Goal: Task Accomplishment & Management: Use online tool/utility

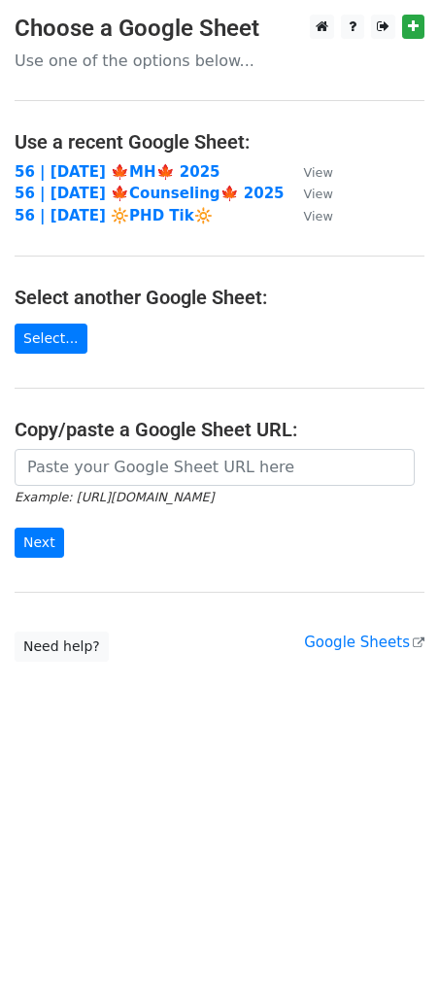
click at [353, 576] on main "Choose a Google Sheet Use one of the options below... Use a recent Google Sheet…" at bounding box center [219, 338] width 439 height 647
click at [135, 171] on strong "56 | OCT 8 🍁MH🍁 2025" at bounding box center [118, 171] width 206 height 17
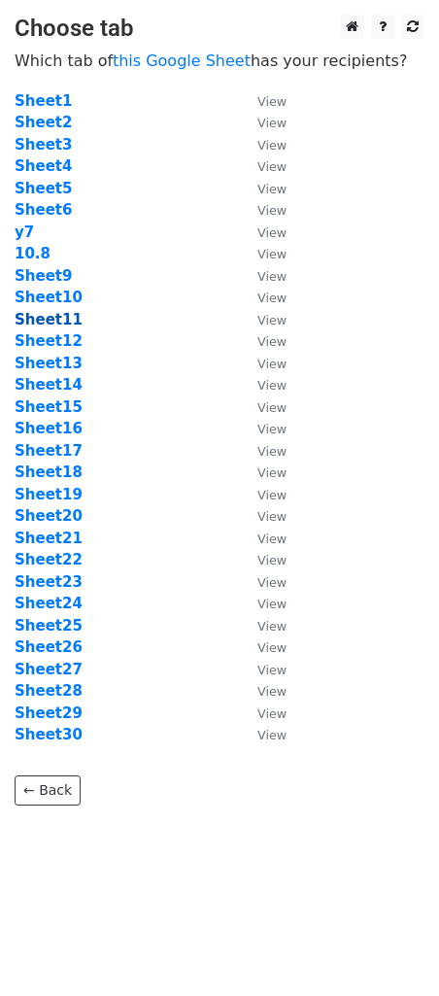
click at [69, 319] on strong "Sheet11" at bounding box center [49, 319] width 68 height 17
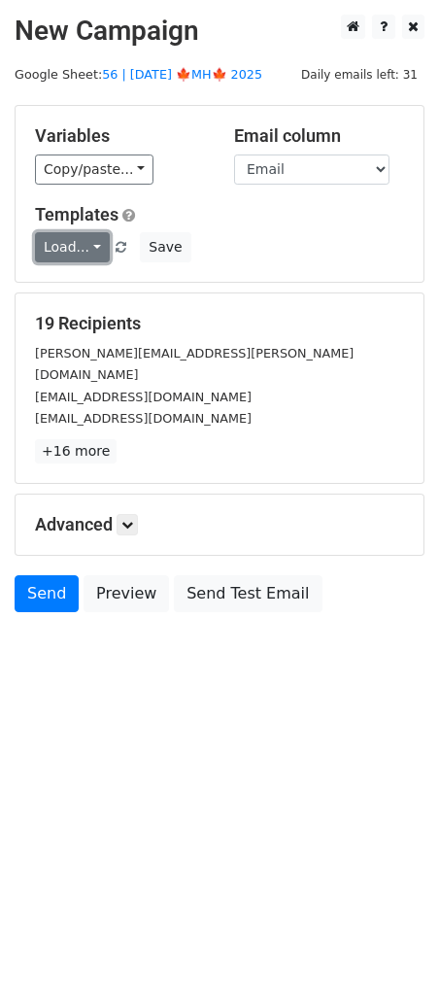
click at [82, 252] on link "Load..." at bounding box center [72, 247] width 75 height 30
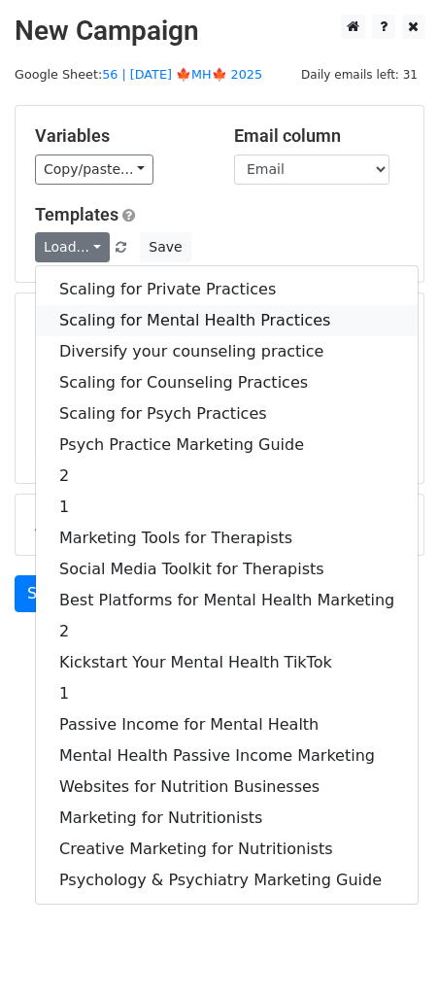
click at [107, 325] on link "Scaling for Mental Health Practices" at bounding box center [227, 320] width 382 height 31
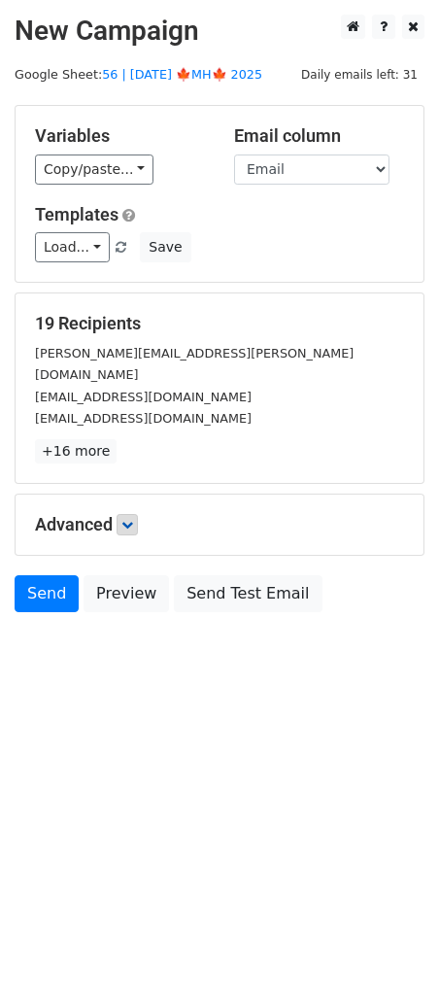
drag, startPoint x: 113, startPoint y: 510, endPoint x: 125, endPoint y: 506, distance: 13.2
click at [117, 514] on h5 "Advanced" at bounding box center [219, 524] width 369 height 21
click at [125, 514] on link at bounding box center [127, 524] width 21 height 21
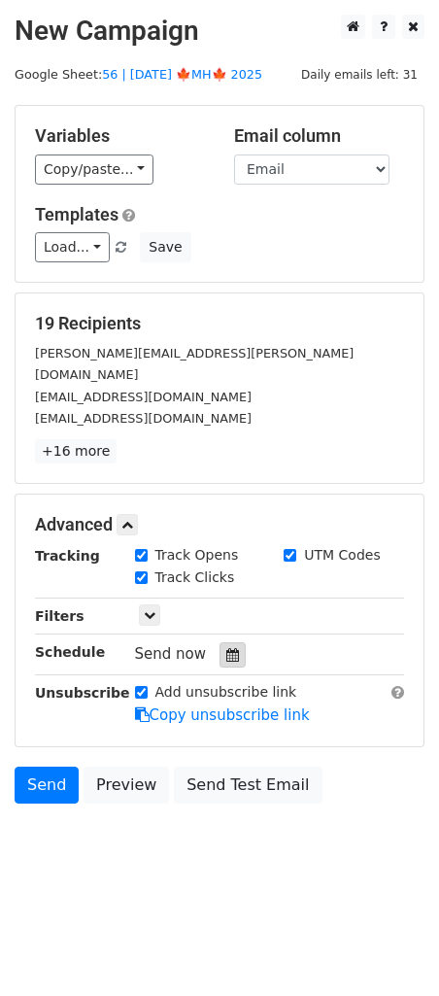
click at [226, 648] on icon at bounding box center [232, 655] width 13 height 14
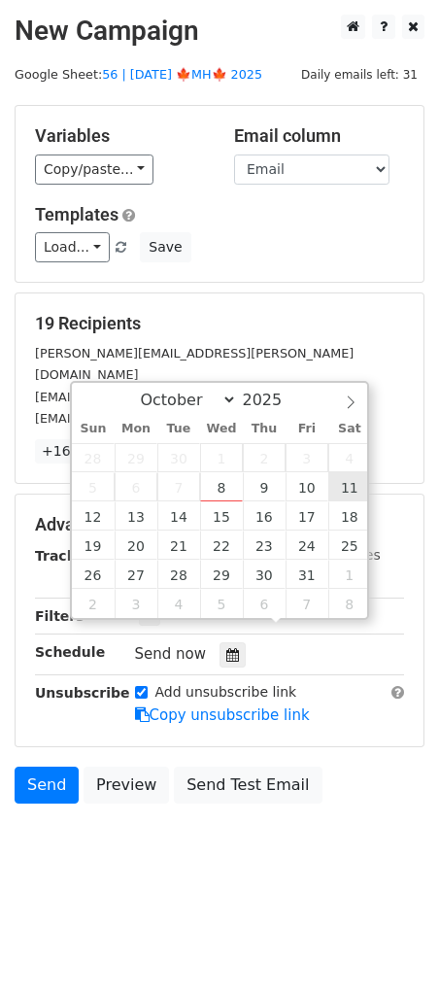
type input "2025-10-11 12:00"
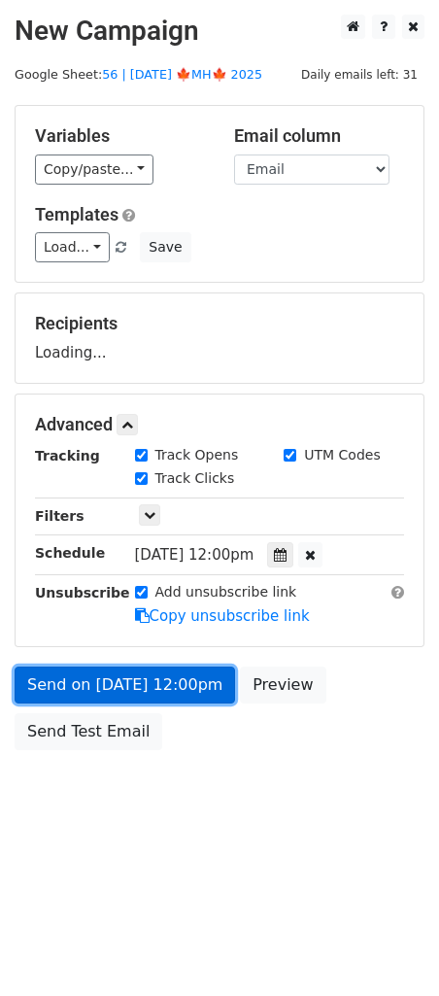
click at [188, 685] on link "Send on Oct 11 at 12:00pm" at bounding box center [125, 685] width 221 height 37
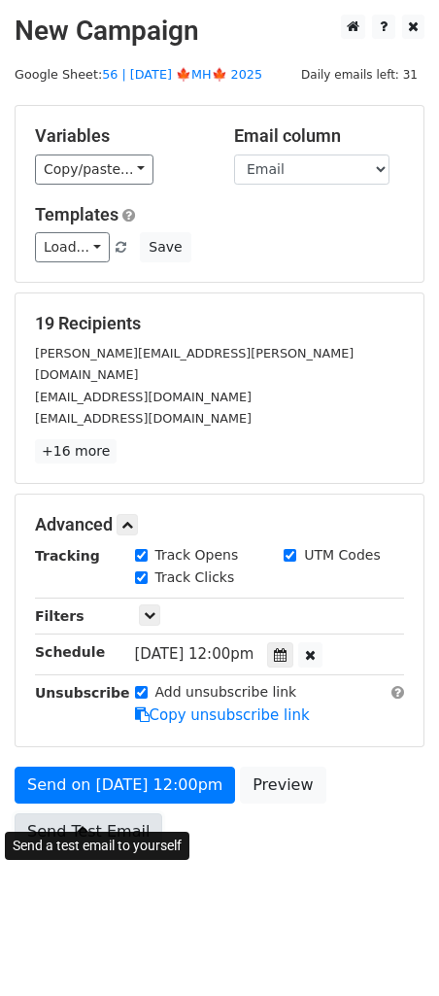
click at [88, 813] on link "Send Test Email" at bounding box center [89, 831] width 148 height 37
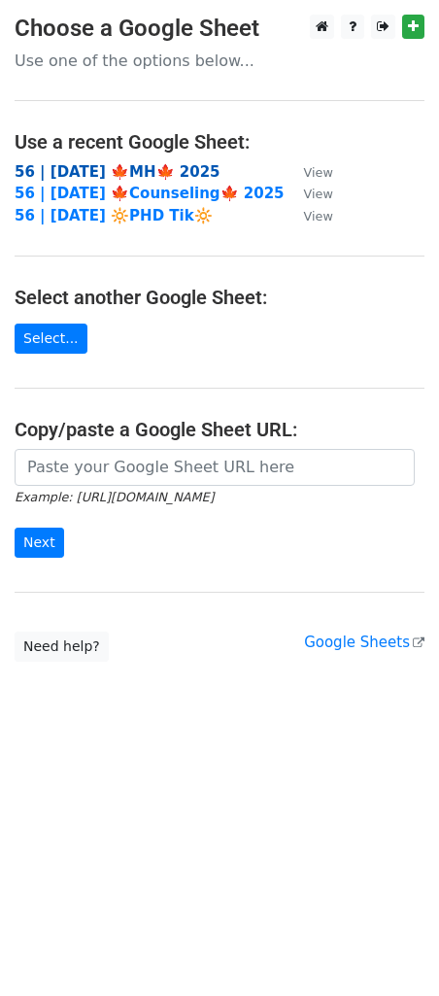
click at [145, 171] on strong "56 | [DATE] 🍁MH🍁 2025" at bounding box center [118, 171] width 206 height 17
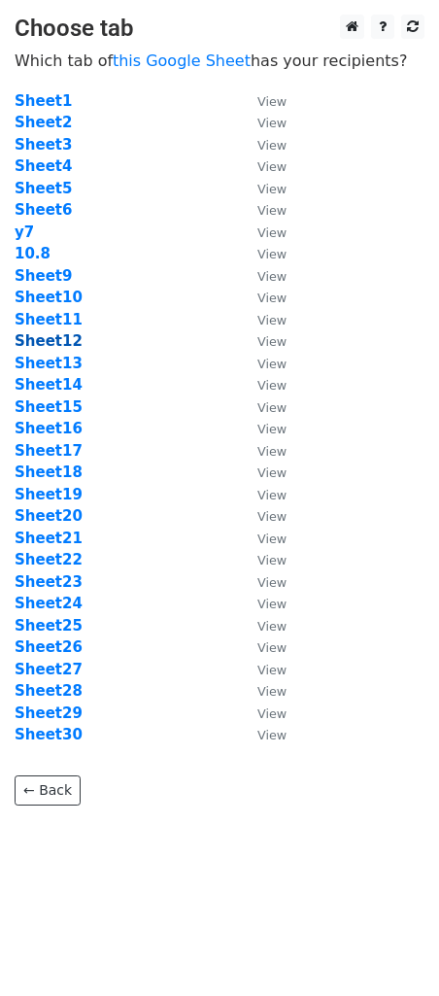
click at [55, 336] on strong "Sheet12" at bounding box center [49, 340] width 68 height 17
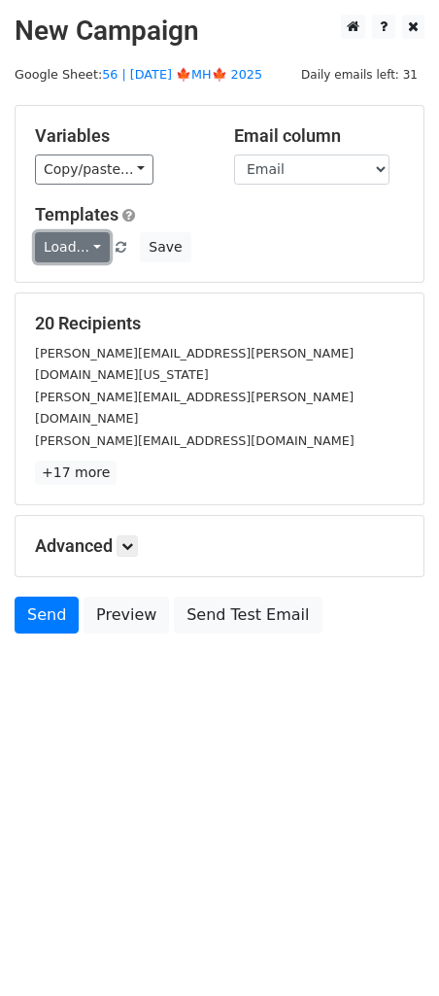
click at [55, 249] on link "Load..." at bounding box center [72, 247] width 75 height 30
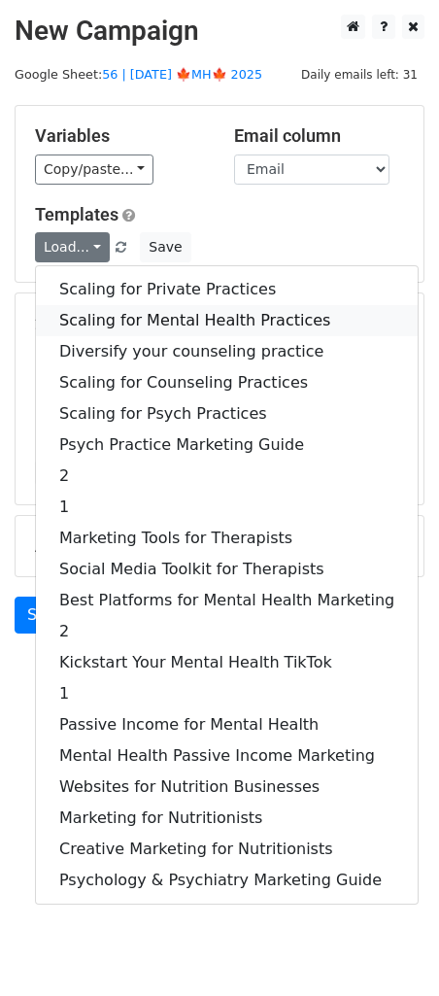
click at [119, 313] on link "Scaling for Mental Health Practices" at bounding box center [227, 320] width 382 height 31
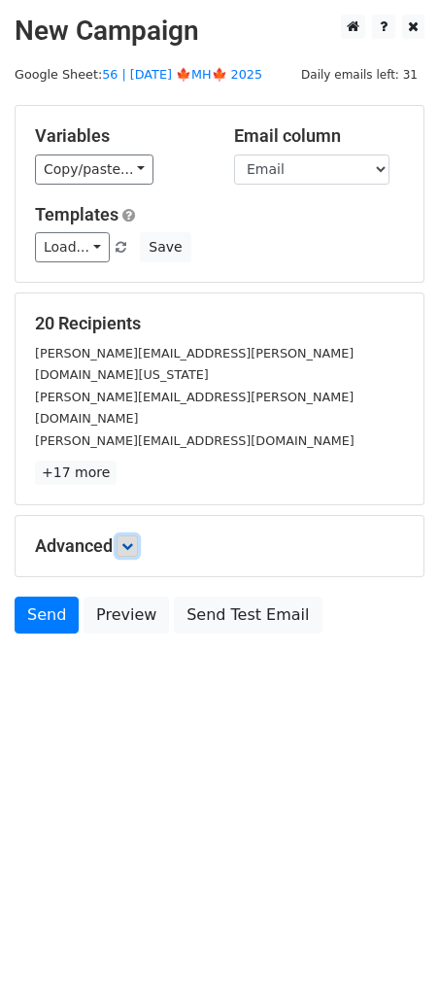
click at [132, 535] on link at bounding box center [127, 545] width 21 height 21
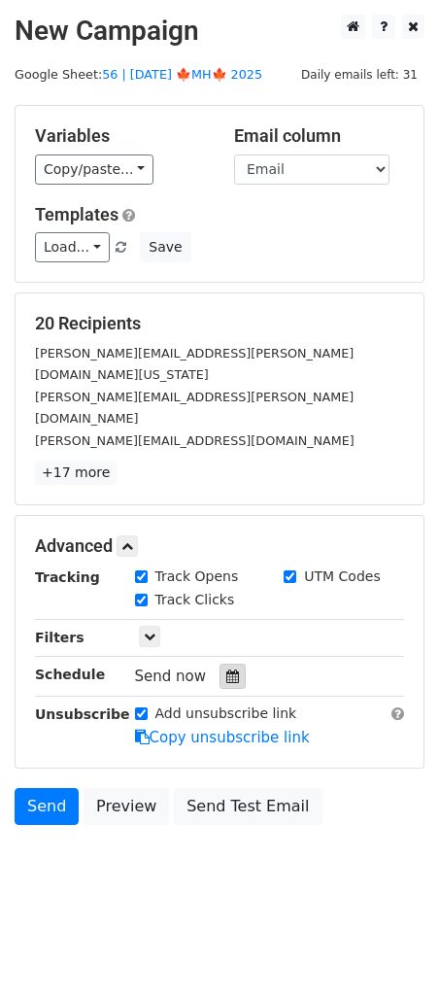
click at [232, 664] on div at bounding box center [233, 676] width 26 height 25
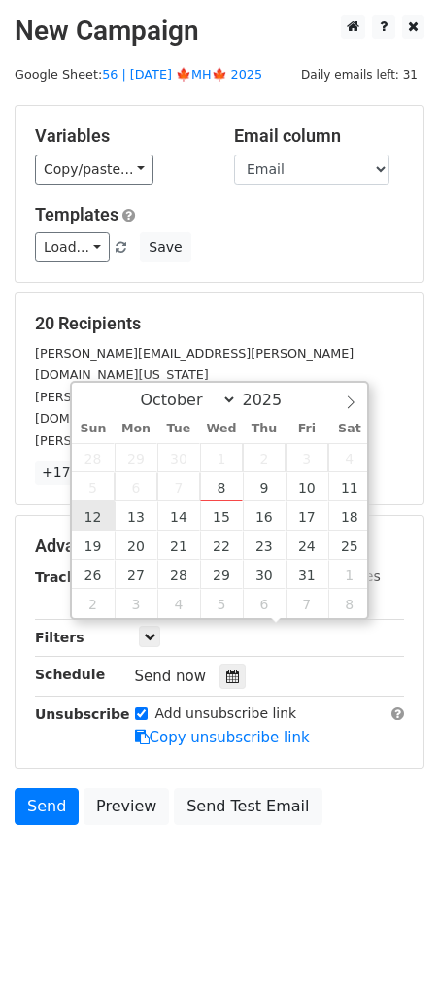
type input "2025-10-12 12:00"
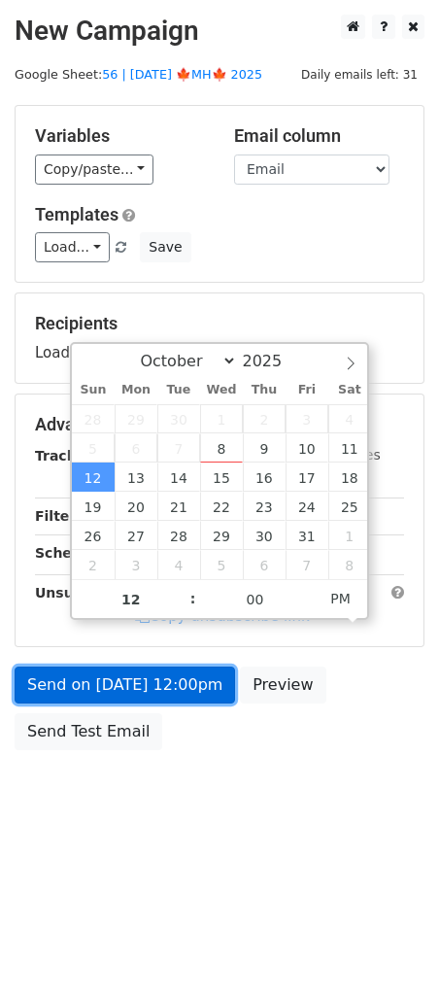
click at [137, 676] on link "Send on Oct 12 at 12:00pm" at bounding box center [125, 685] width 221 height 37
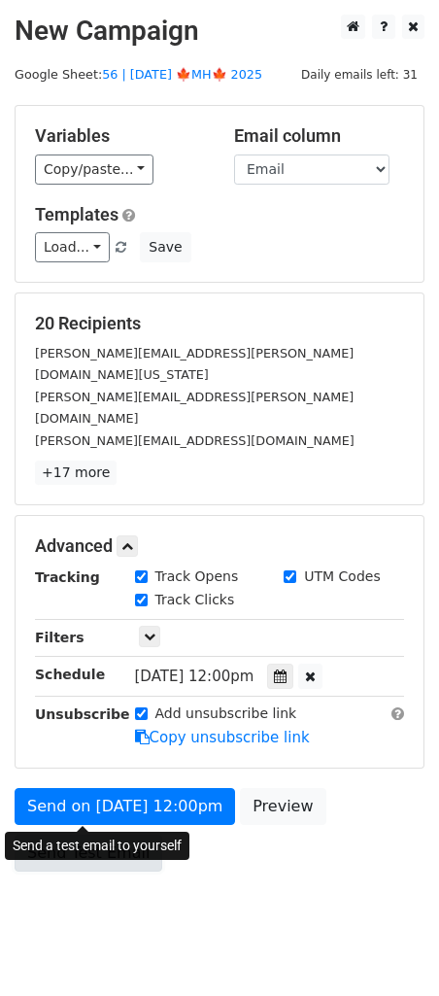
click at [67, 835] on link "Send Test Email" at bounding box center [89, 853] width 148 height 37
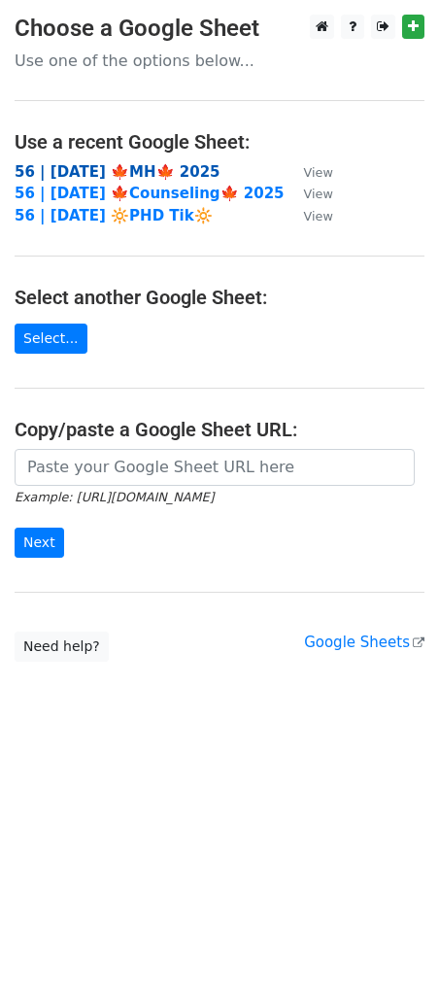
click at [124, 169] on strong "56 | [DATE] 🍁MH🍁 2025" at bounding box center [118, 171] width 206 height 17
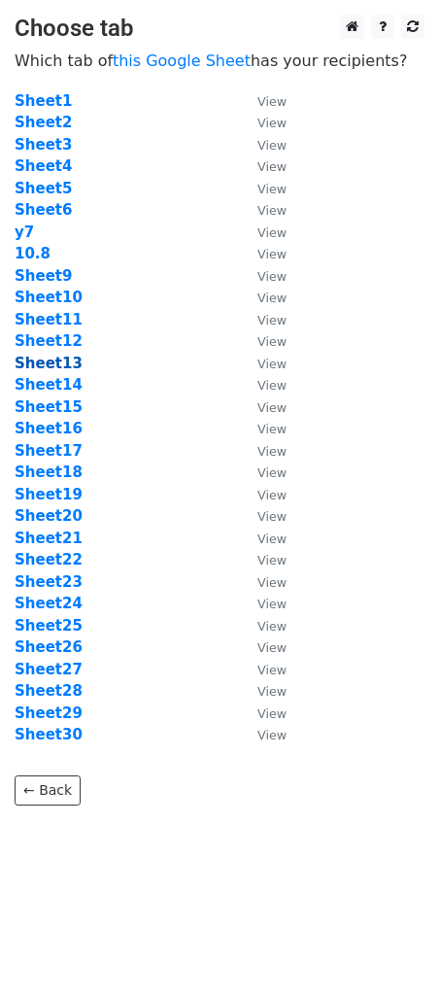
click at [42, 365] on strong "Sheet13" at bounding box center [49, 363] width 68 height 17
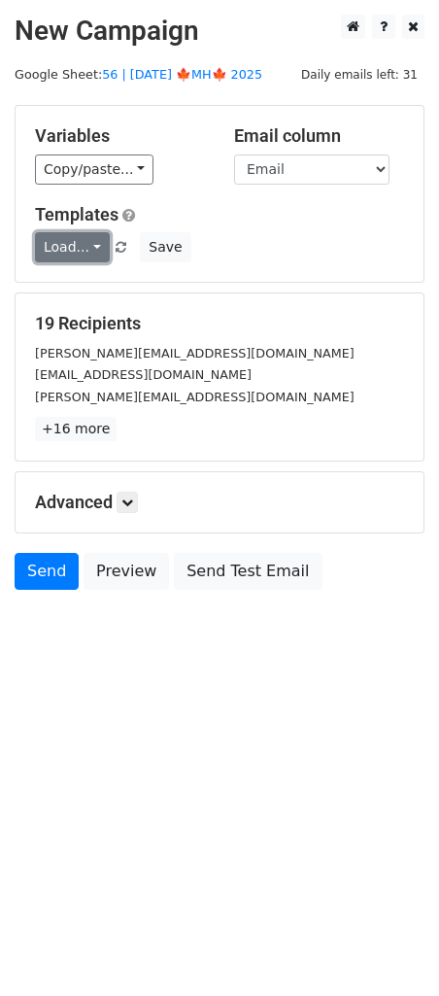
click at [85, 246] on link "Load..." at bounding box center [72, 247] width 75 height 30
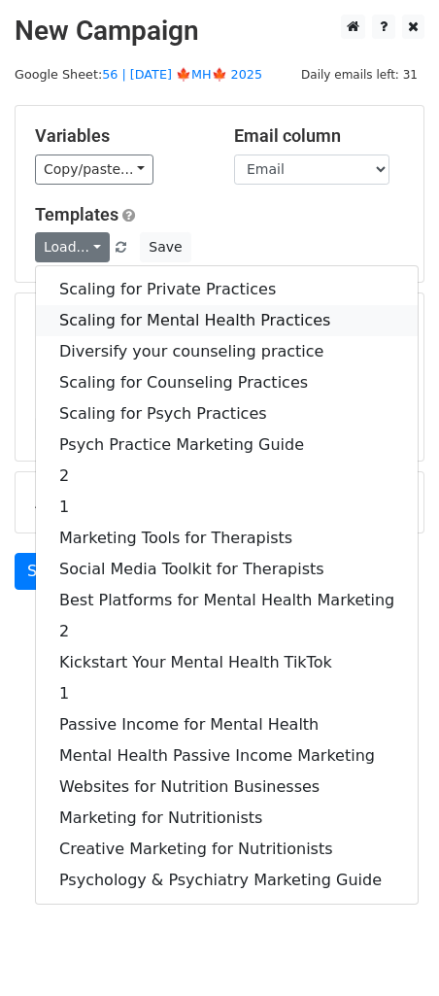
click at [93, 326] on link "Scaling for Mental Health Practices" at bounding box center [227, 320] width 382 height 31
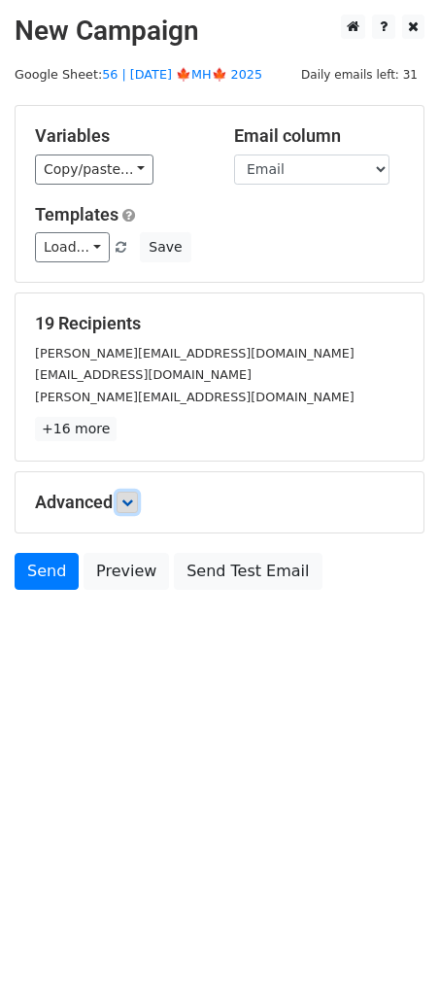
click at [133, 497] on icon at bounding box center [127, 503] width 12 height 12
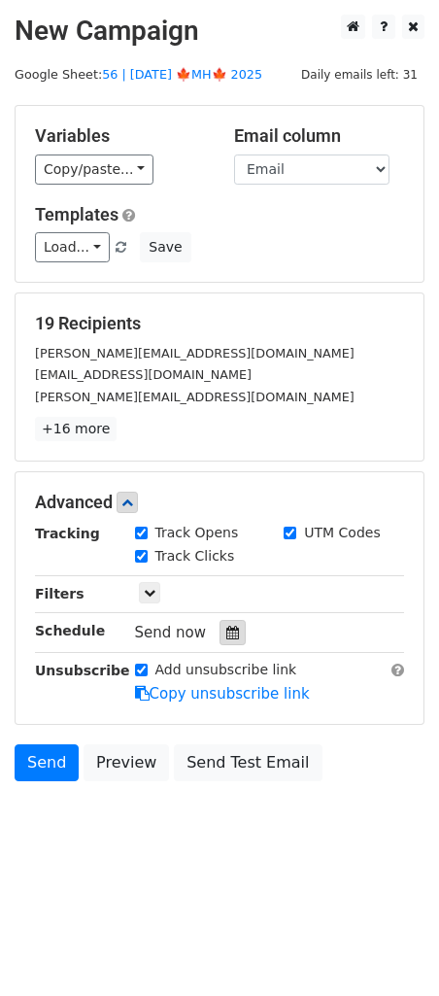
click at [230, 623] on div at bounding box center [233, 632] width 26 height 25
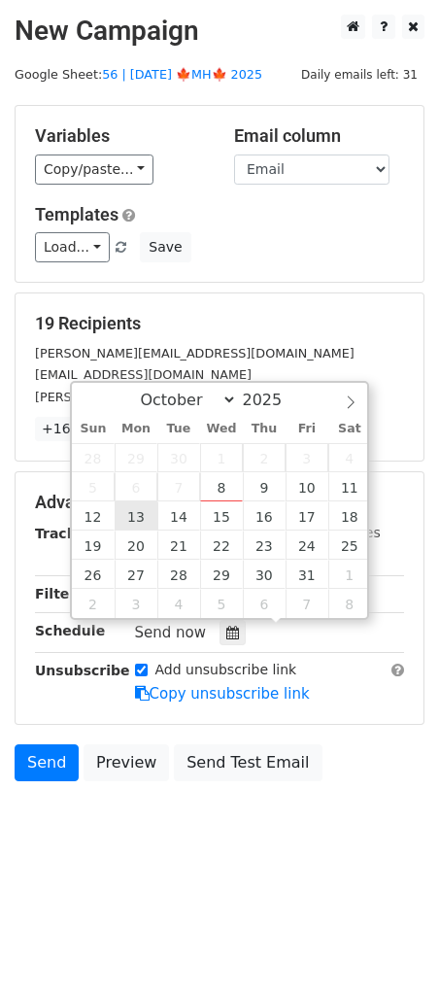
type input "2025-10-13 12:00"
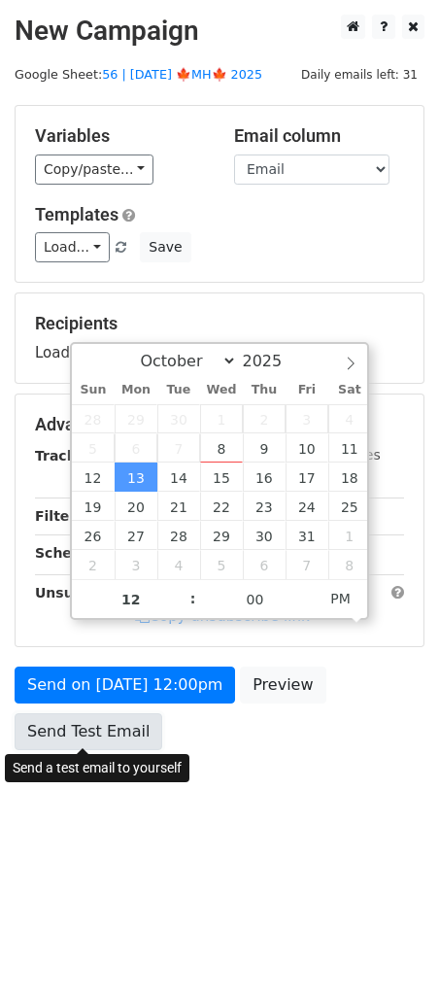
click at [125, 724] on link "Send Test Email" at bounding box center [89, 731] width 148 height 37
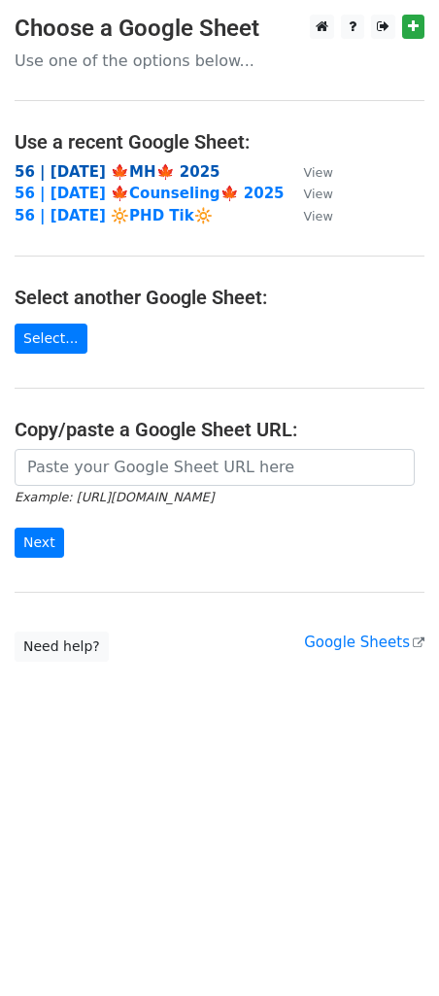
click at [149, 172] on strong "56 | [DATE] 🍁MH🍁 2025" at bounding box center [118, 171] width 206 height 17
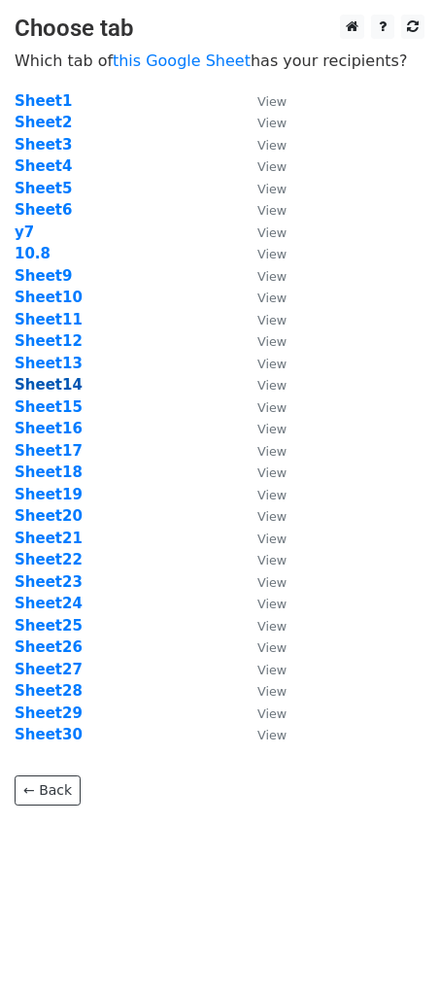
click at [54, 389] on strong "Sheet14" at bounding box center [49, 384] width 68 height 17
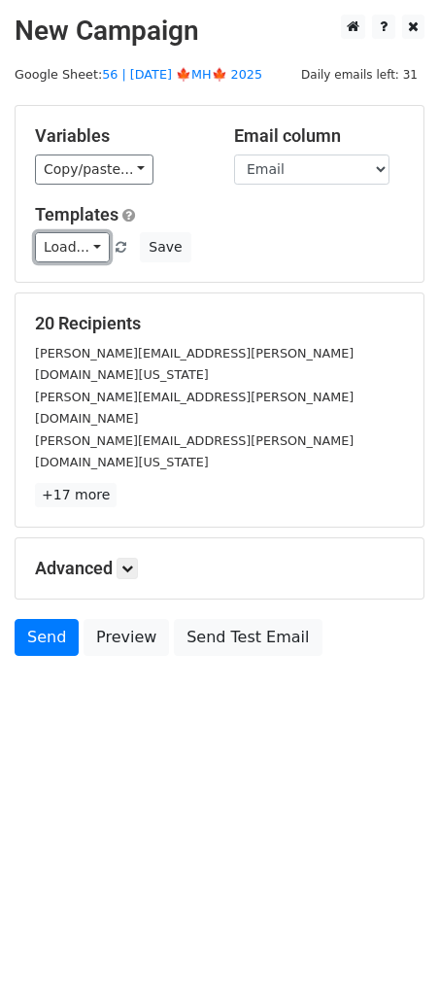
click at [76, 243] on link "Load..." at bounding box center [72, 247] width 75 height 30
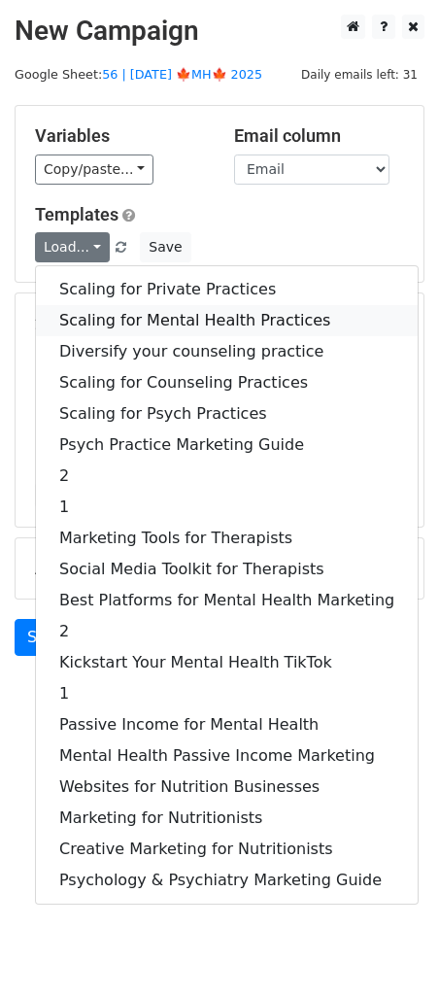
click at [122, 312] on link "Scaling for Mental Health Practices" at bounding box center [227, 320] width 382 height 31
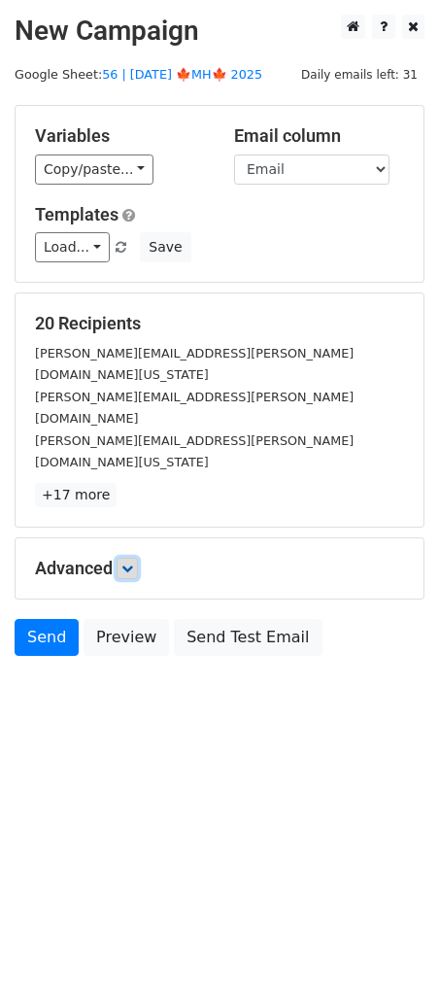
click at [128, 563] on icon at bounding box center [127, 569] width 12 height 12
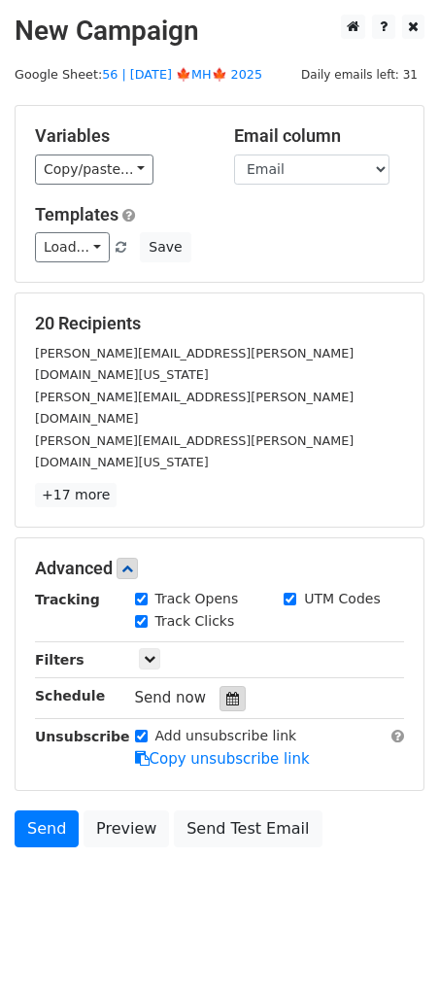
click at [226, 692] on icon at bounding box center [232, 699] width 13 height 14
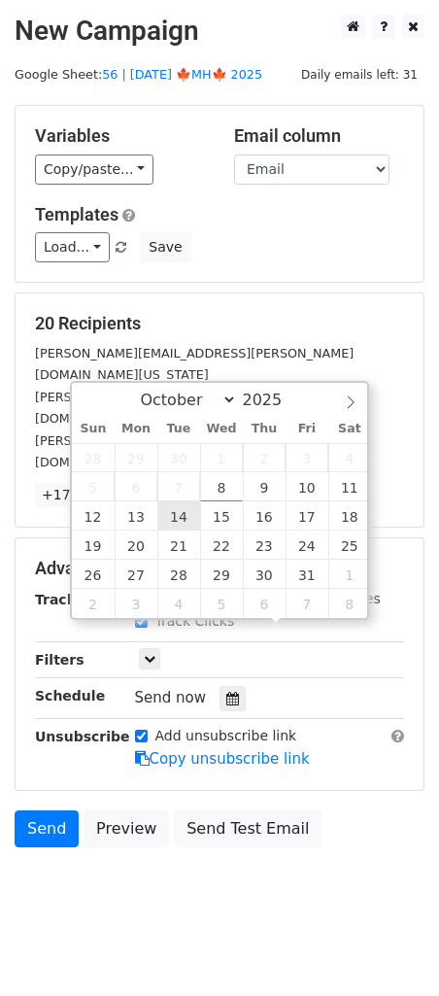
type input "2025-10-14 12:00"
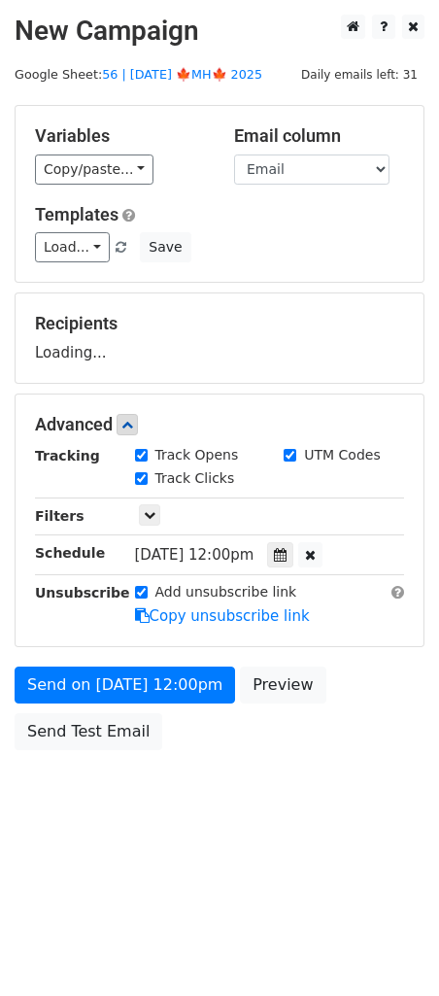
click at [111, 702] on div "Send on Oct 14 at 12:00pm Preview Send Test Email" at bounding box center [219, 713] width 439 height 93
click at [76, 748] on div "Send on Oct 14 at 12:00pm Preview Send Test Email" at bounding box center [219, 713] width 439 height 93
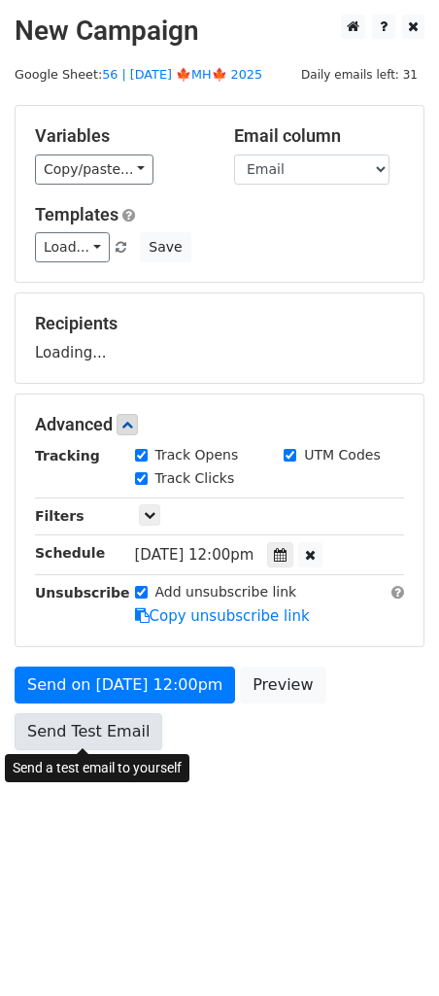
click at [112, 733] on link "Send Test Email" at bounding box center [89, 731] width 148 height 37
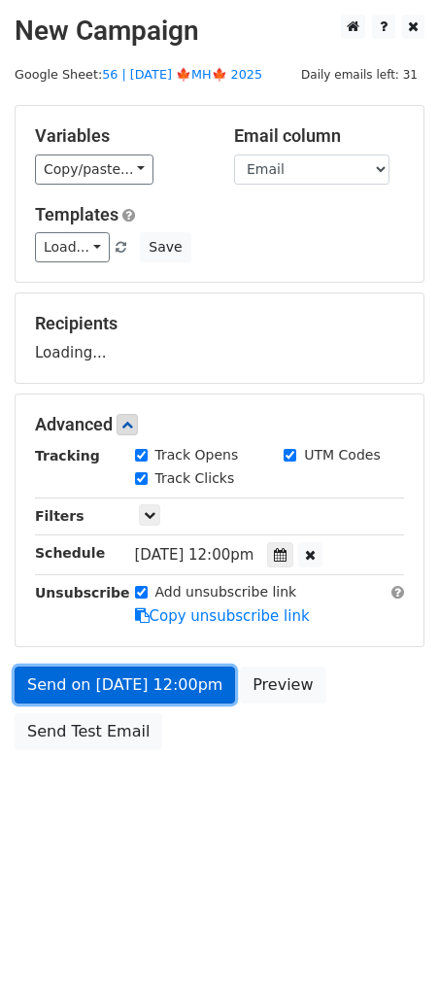
click at [127, 701] on link "Send on Oct 14 at 12:00pm" at bounding box center [125, 685] width 221 height 37
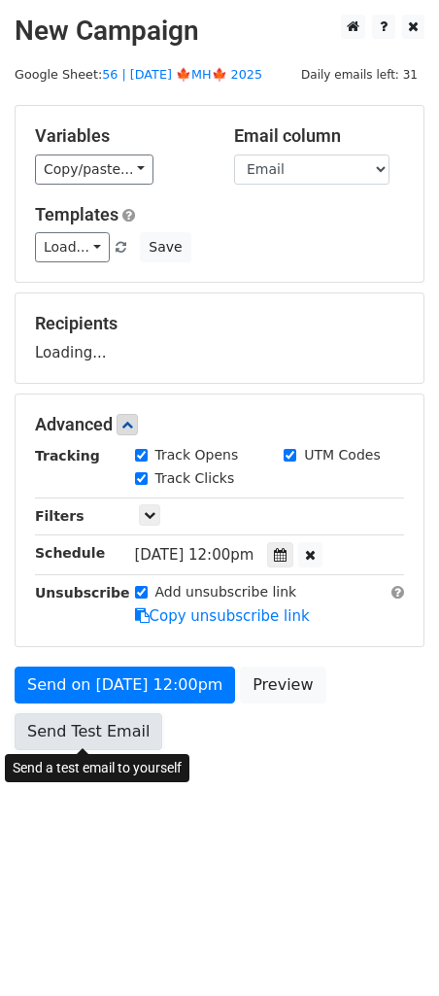
click at [109, 733] on link "Send Test Email" at bounding box center [89, 731] width 148 height 37
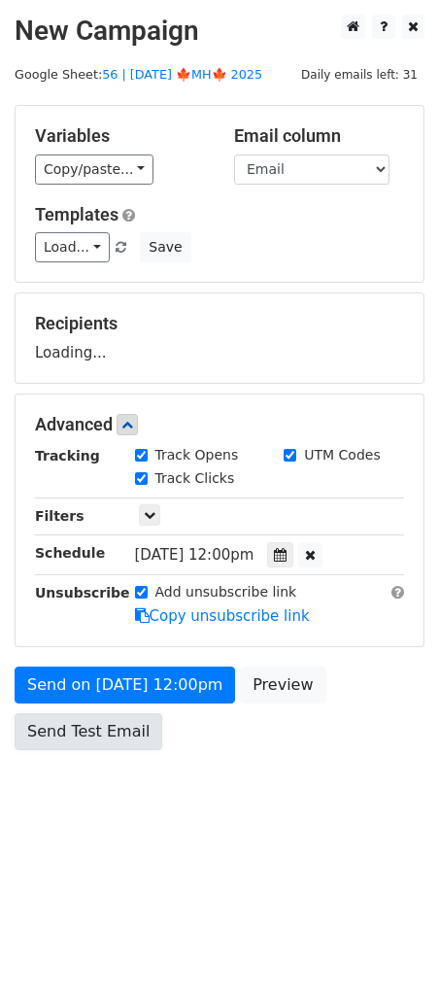
click at [109, 733] on link "Send Test Email" at bounding box center [89, 731] width 148 height 37
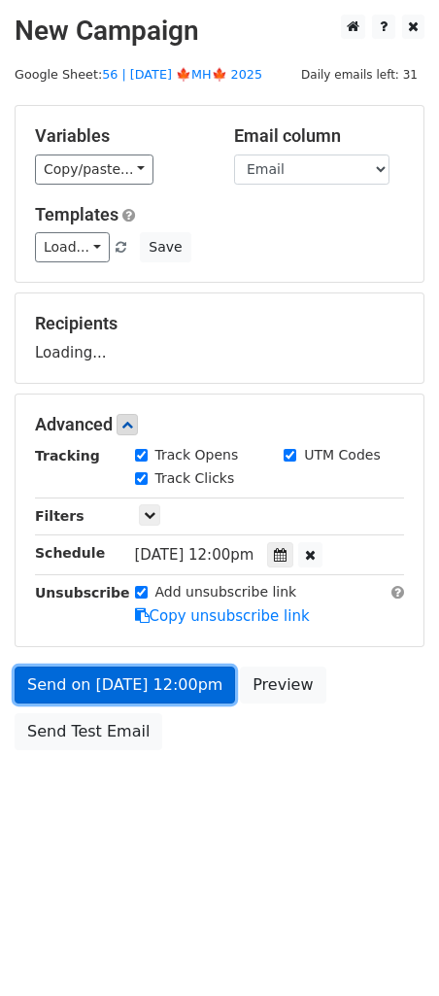
click at [136, 683] on link "Send on Oct 14 at 12:00pm" at bounding box center [125, 685] width 221 height 37
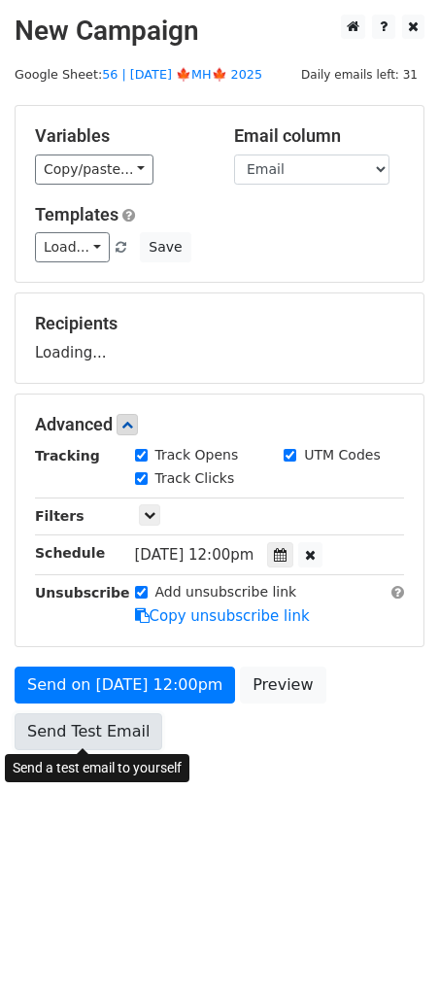
click at [106, 741] on link "Send Test Email" at bounding box center [89, 731] width 148 height 37
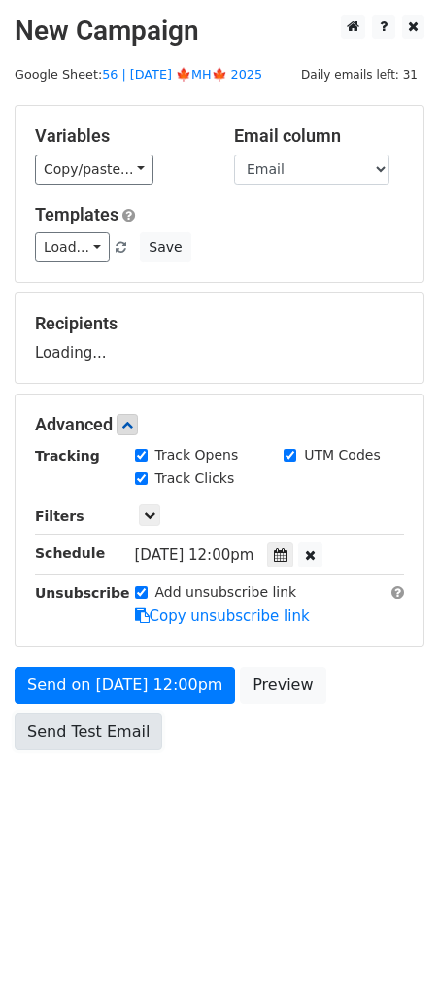
click at [106, 741] on link "Send Test Email" at bounding box center [89, 731] width 148 height 37
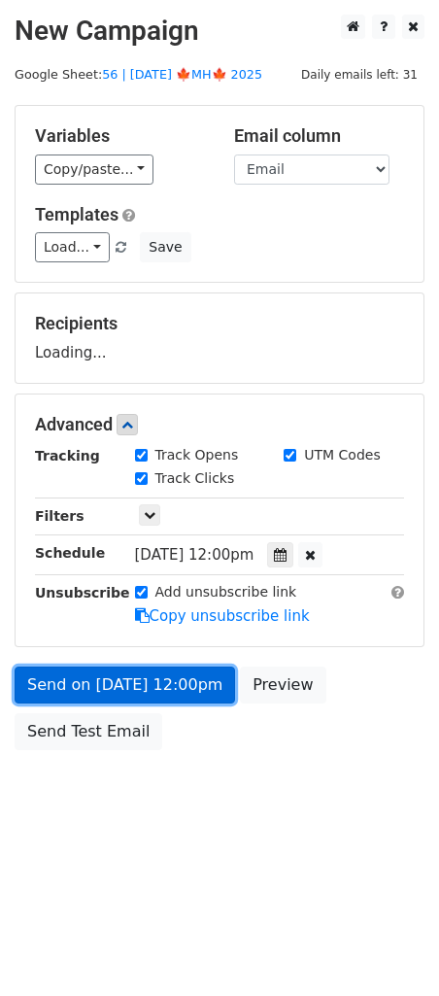
click at [115, 686] on link "Send on Oct 14 at 12:00pm" at bounding box center [125, 685] width 221 height 37
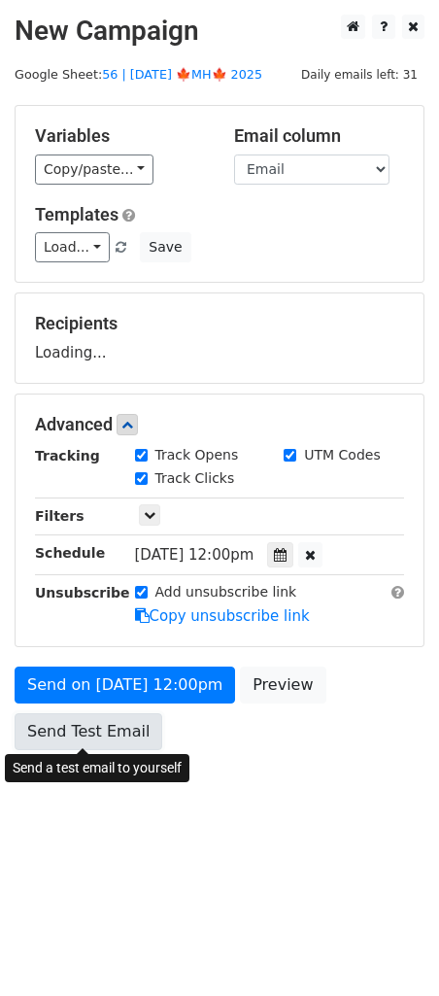
click at [111, 732] on link "Send Test Email" at bounding box center [89, 731] width 148 height 37
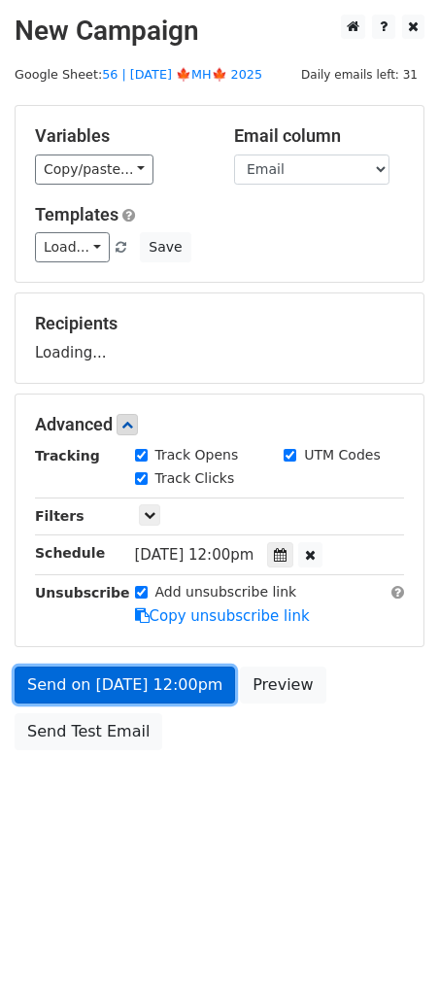
click at [145, 667] on link "Send on Oct 14 at 12:00pm" at bounding box center [125, 685] width 221 height 37
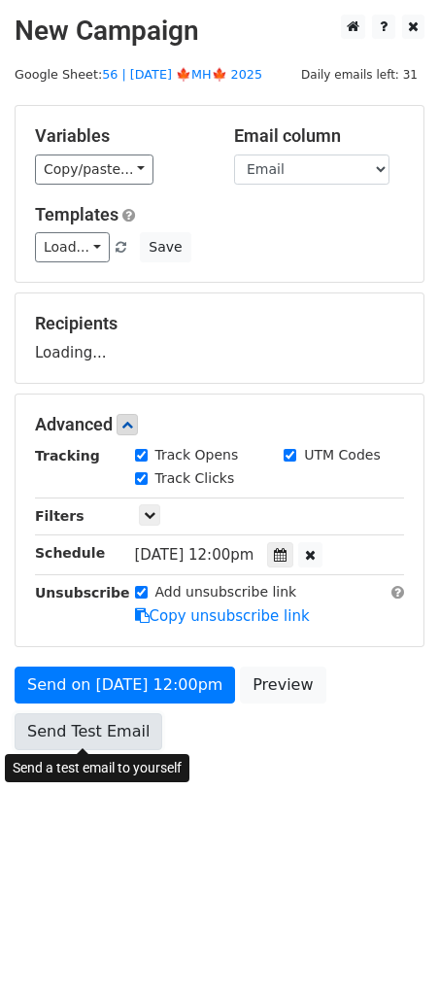
click at [116, 732] on link "Send Test Email" at bounding box center [89, 731] width 148 height 37
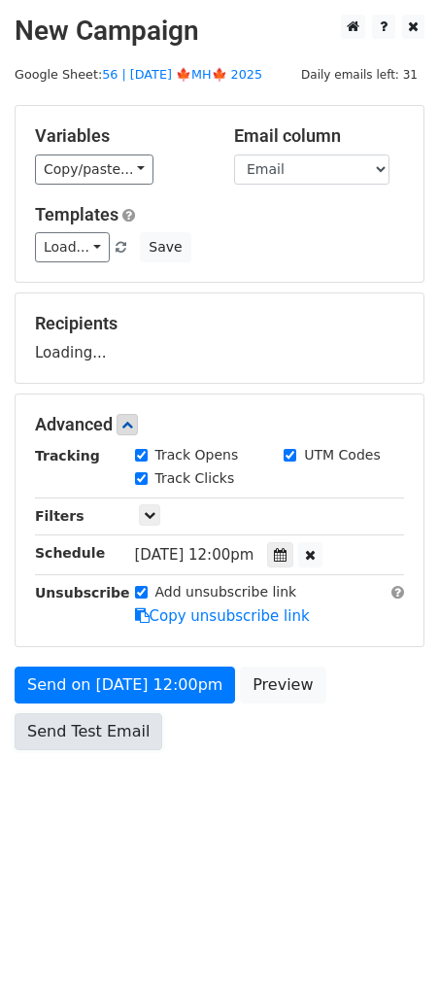
click at [116, 732] on link "Send Test Email" at bounding box center [89, 731] width 148 height 37
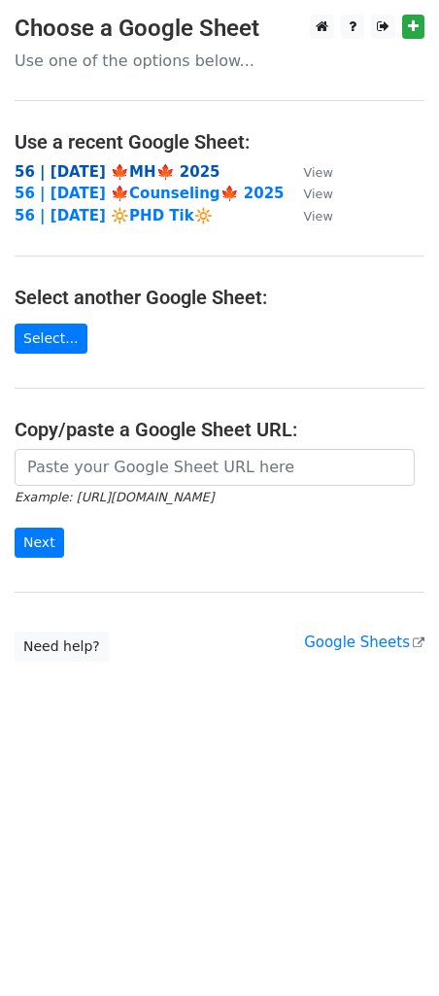
click at [120, 163] on strong "56 | [DATE] 🍁MH🍁 2025" at bounding box center [118, 171] width 206 height 17
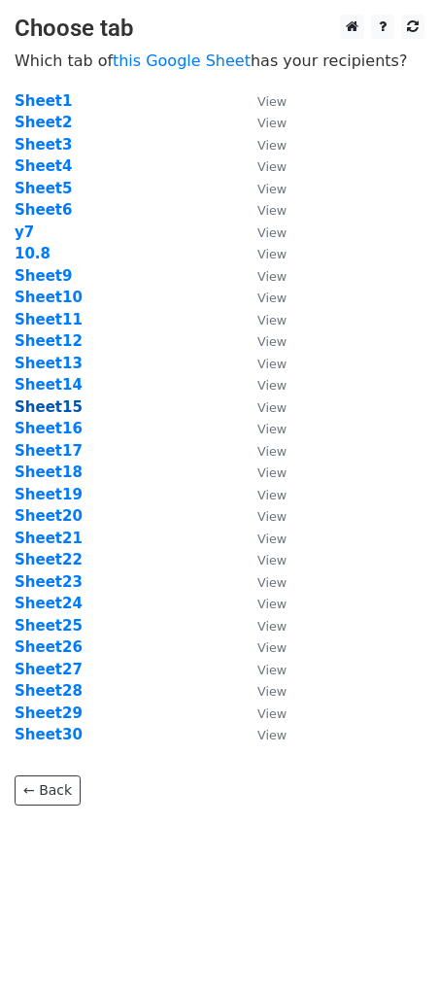
click at [70, 407] on strong "Sheet15" at bounding box center [49, 406] width 68 height 17
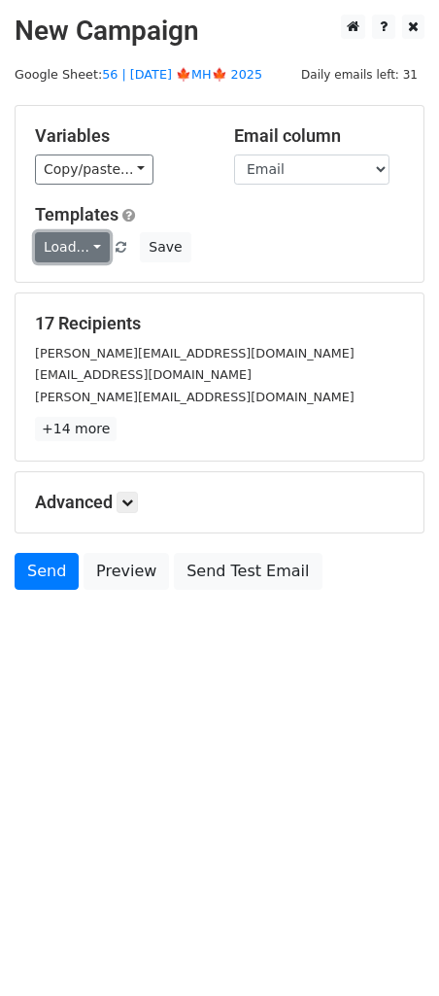
click at [74, 258] on link "Load..." at bounding box center [72, 247] width 75 height 30
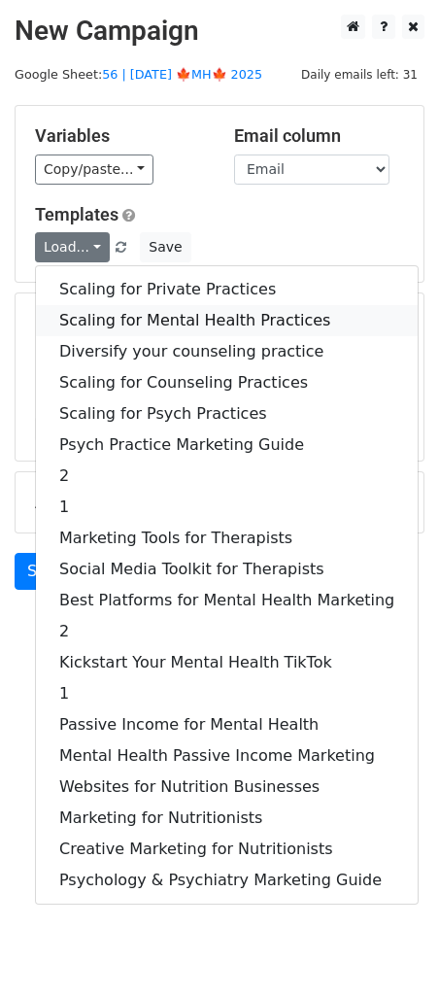
click at [86, 324] on link "Scaling for Mental Health Practices" at bounding box center [227, 320] width 382 height 31
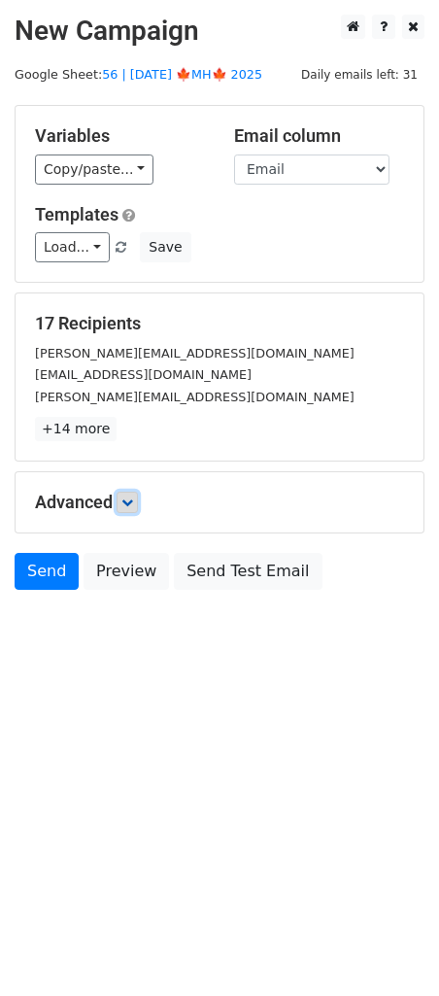
click at [130, 508] on link at bounding box center [127, 502] width 21 height 21
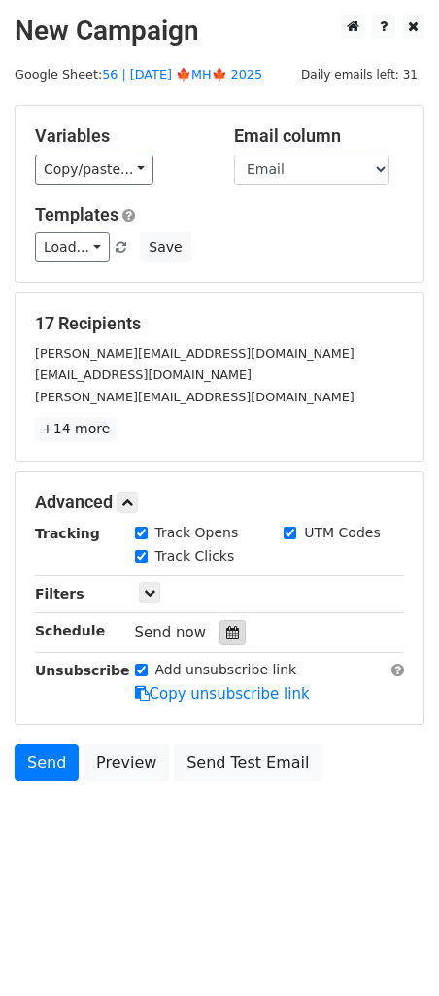
click at [225, 641] on div at bounding box center [233, 632] width 26 height 25
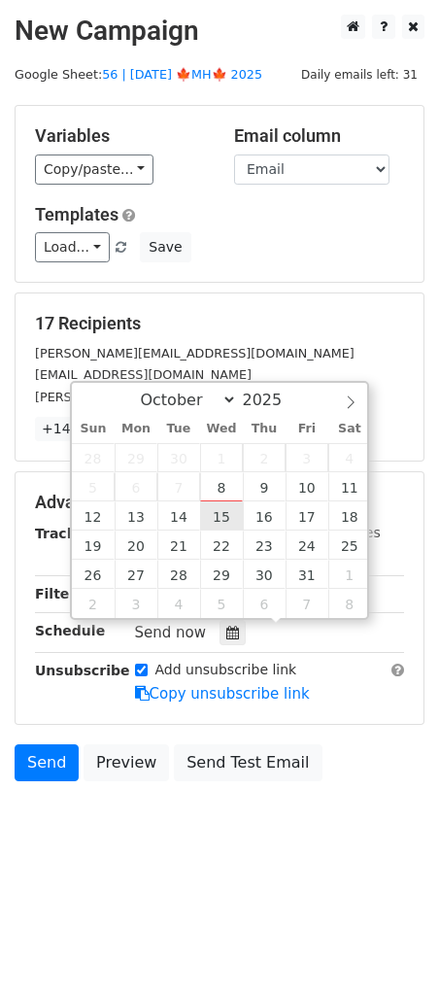
type input "2025-10-15 12:00"
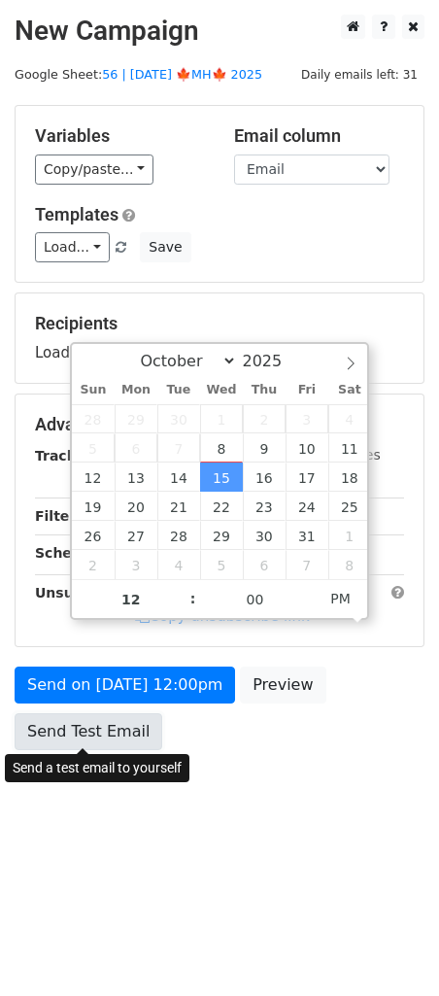
click at [143, 731] on link "Send Test Email" at bounding box center [89, 731] width 148 height 37
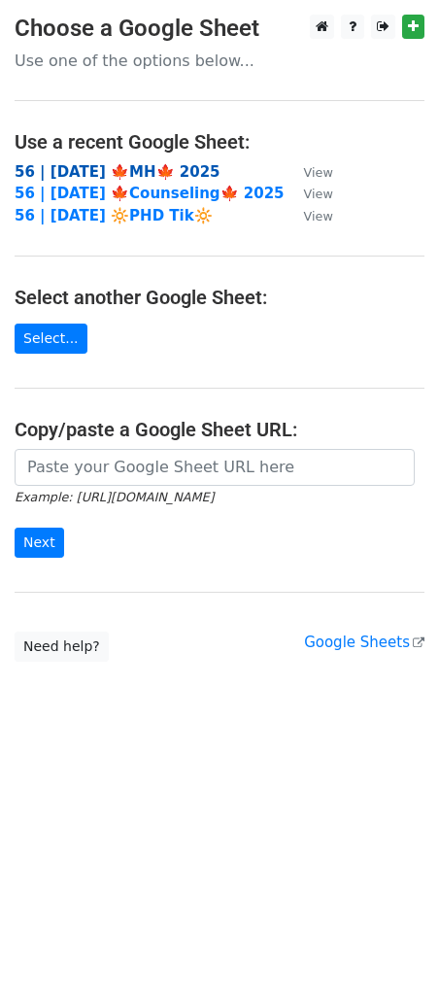
click at [121, 165] on strong "56 | [DATE] 🍁MH🍁 2025" at bounding box center [118, 171] width 206 height 17
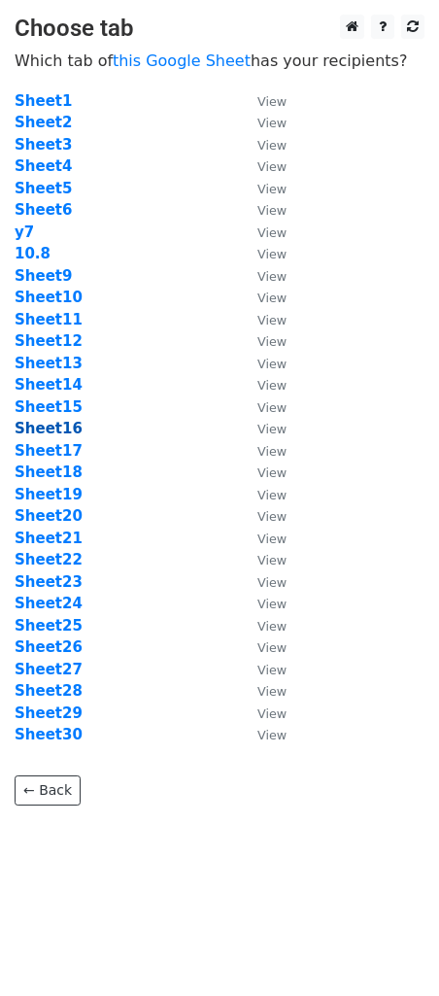
click at [65, 432] on strong "Sheet16" at bounding box center [49, 428] width 68 height 17
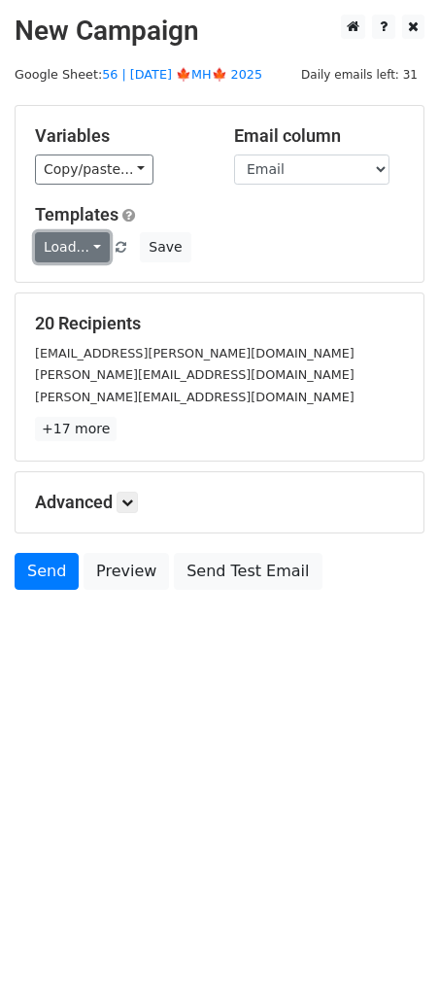
click at [68, 244] on link "Load..." at bounding box center [72, 247] width 75 height 30
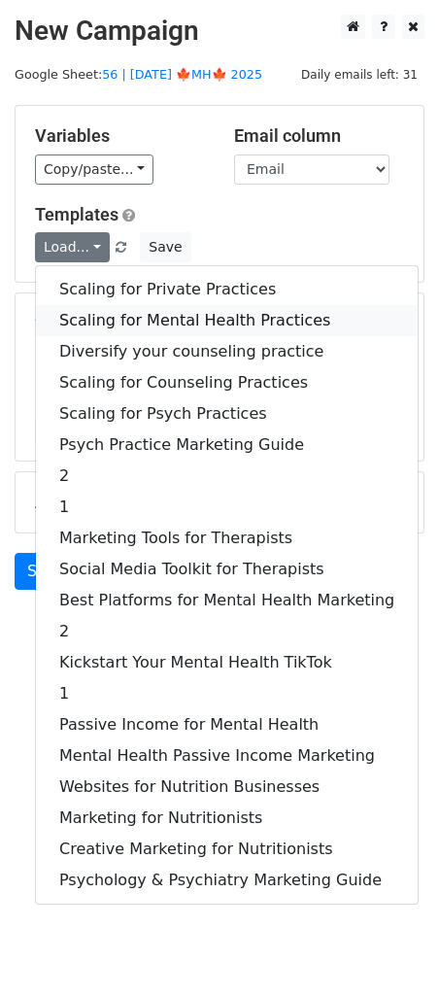
click at [117, 313] on link "Scaling for Mental Health Practices" at bounding box center [227, 320] width 382 height 31
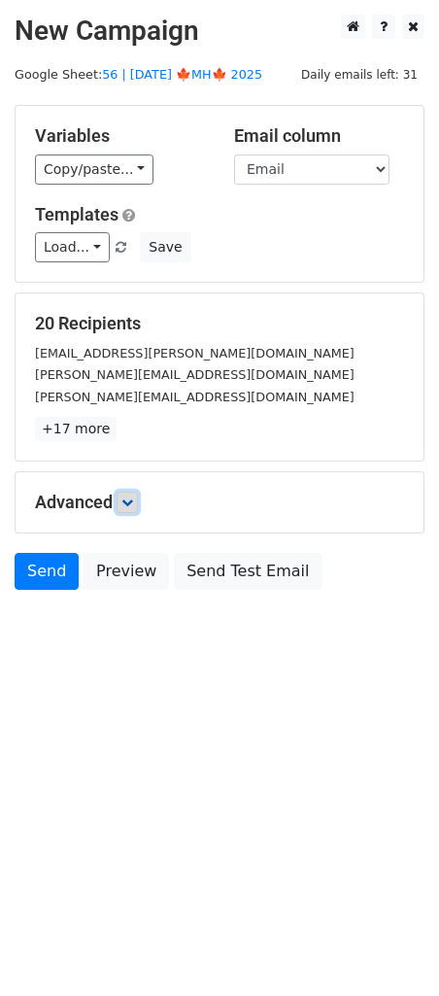
click at [138, 506] on link at bounding box center [127, 502] width 21 height 21
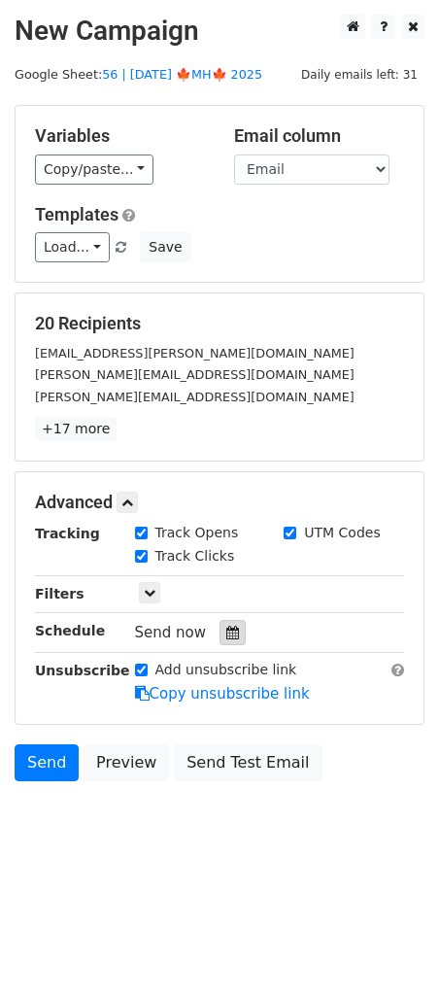
click at [230, 626] on icon at bounding box center [232, 633] width 13 height 14
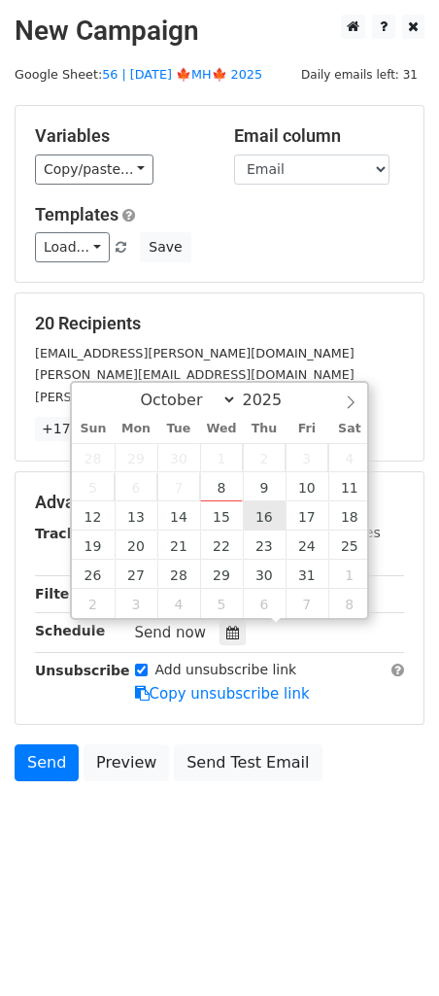
type input "2025-10-16 12:00"
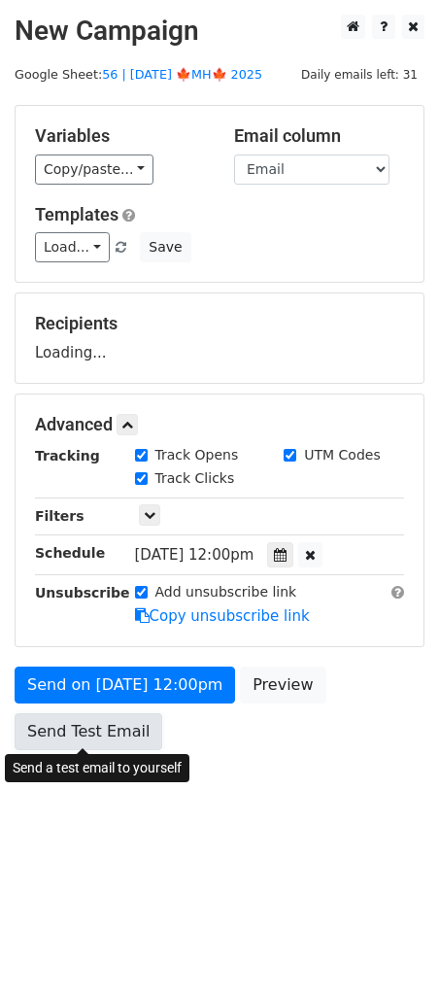
click at [115, 730] on link "Send Test Email" at bounding box center [89, 731] width 148 height 37
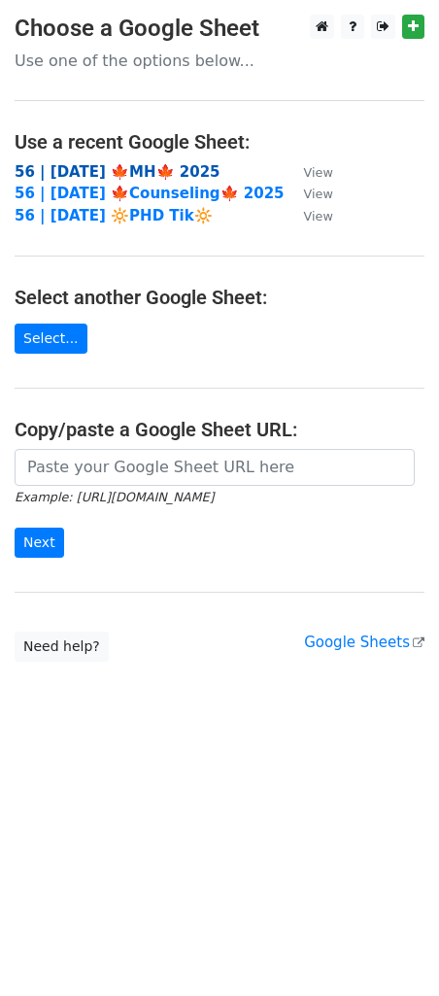
click at [157, 174] on strong "56 | [DATE] 🍁MH🍁 2025" at bounding box center [118, 171] width 206 height 17
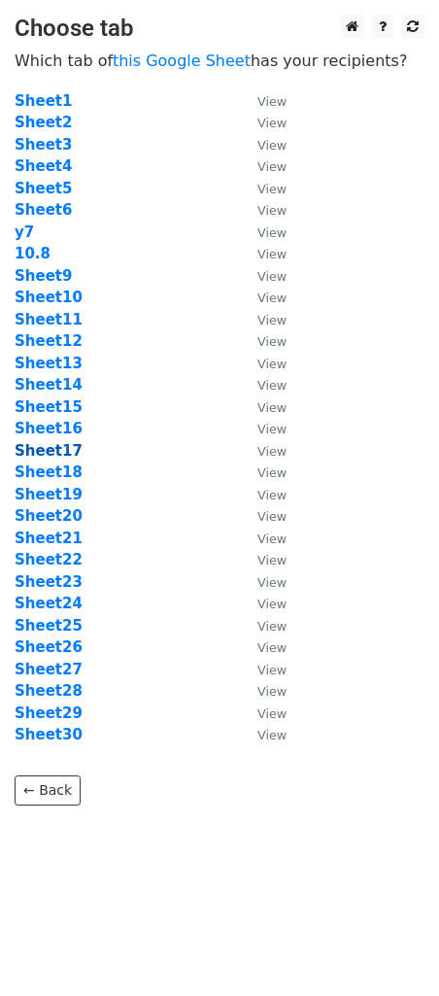
click at [45, 454] on strong "Sheet17" at bounding box center [49, 450] width 68 height 17
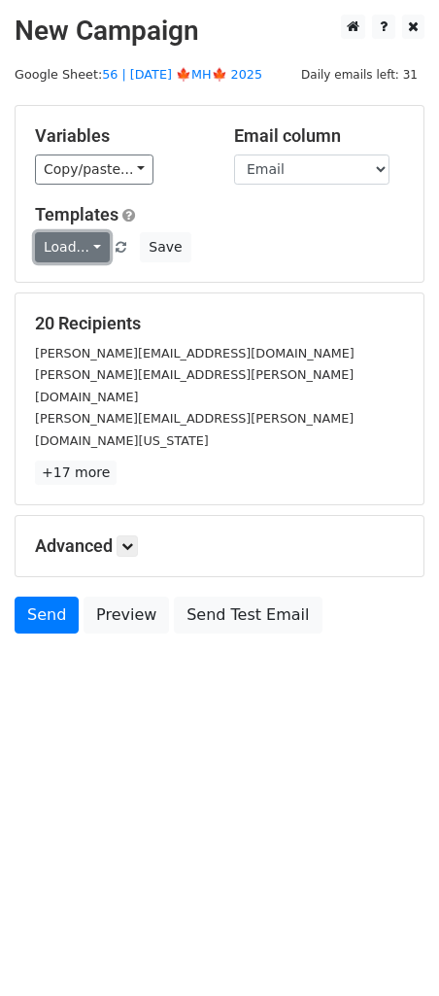
click at [69, 257] on link "Load..." at bounding box center [72, 247] width 75 height 30
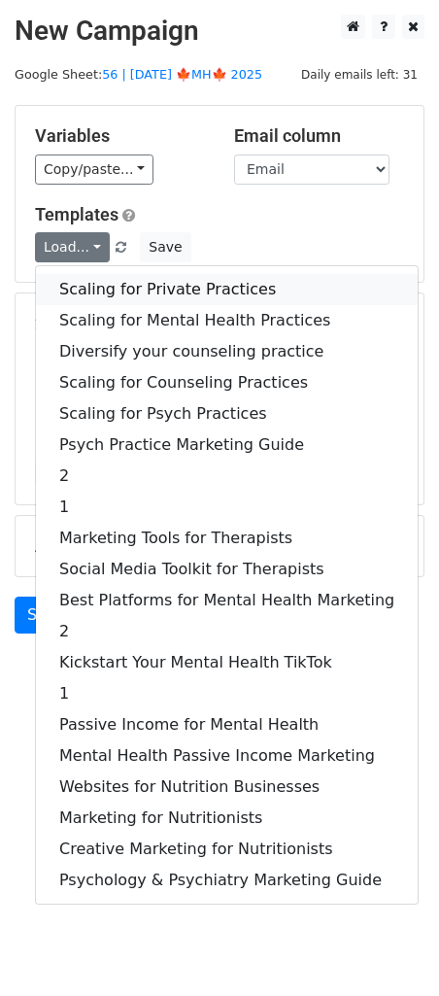
click at [80, 288] on link "Scaling for Private Practices" at bounding box center [227, 289] width 382 height 31
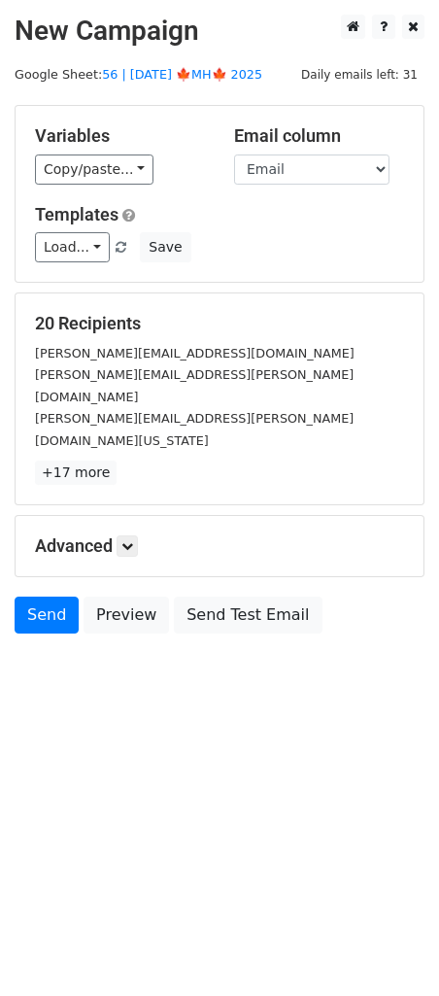
click at [142, 524] on form "Variables Copy/paste... {{Name}} {{Email}} Email column Name Email Templates Lo…" at bounding box center [220, 374] width 410 height 538
click at [132, 540] on icon at bounding box center [127, 546] width 12 height 12
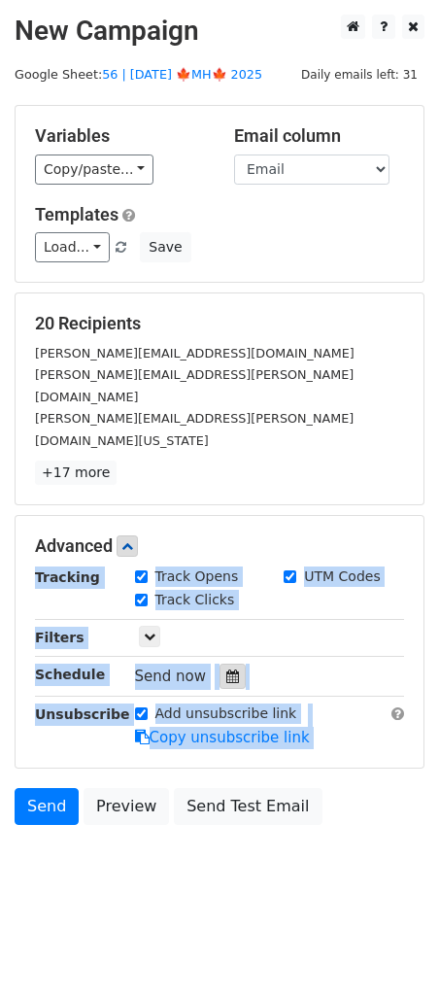
click at [226, 670] on icon at bounding box center [232, 677] width 13 height 14
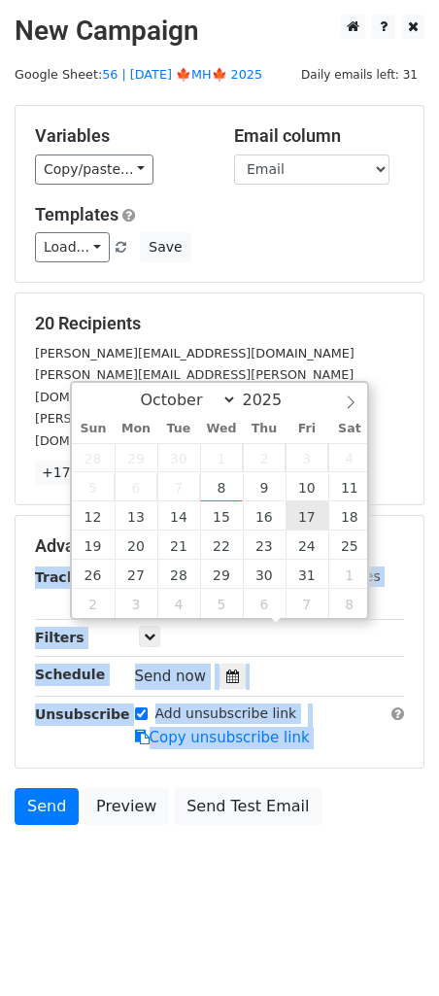
type input "[DATE] 12:00"
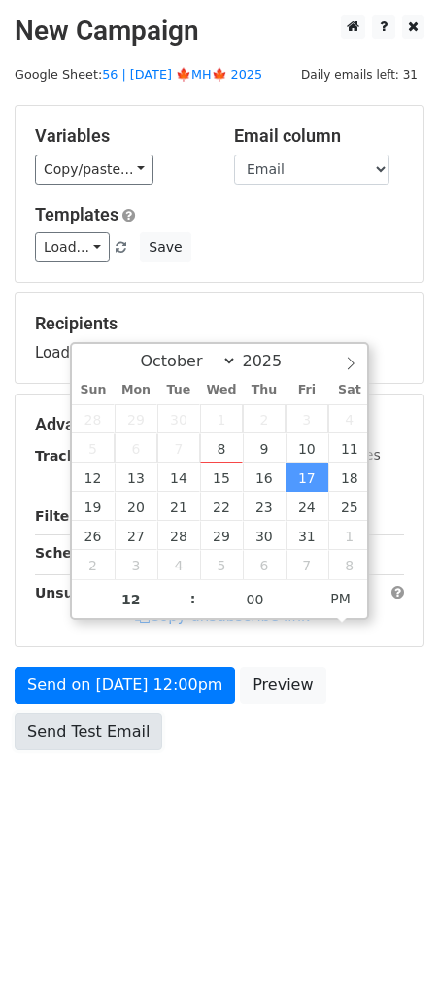
click at [131, 721] on link "Send Test Email" at bounding box center [89, 731] width 148 height 37
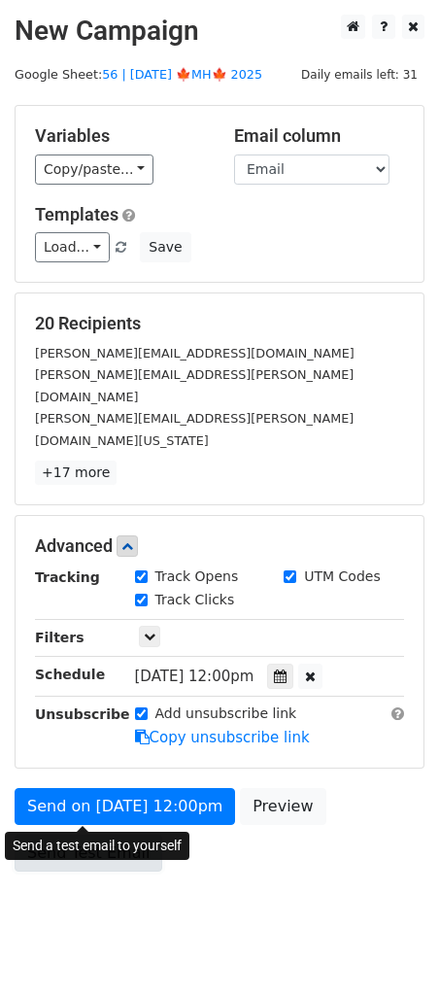
click at [52, 835] on link "Send Test Email" at bounding box center [89, 853] width 148 height 37
click at [76, 835] on link "Send Test Email" at bounding box center [89, 853] width 148 height 37
